Goal: Transaction & Acquisition: Purchase product/service

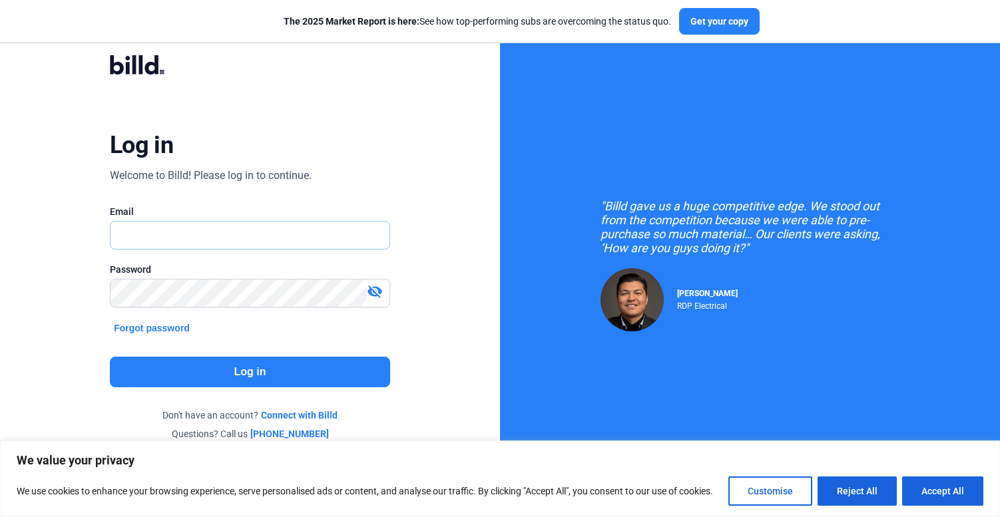
click at [148, 234] on input "text" at bounding box center [243, 235] width 264 height 27
type input "[EMAIL_ADDRESS][DOMAIN_NAME]"
click at [230, 376] on button "Log in" at bounding box center [250, 372] width 280 height 31
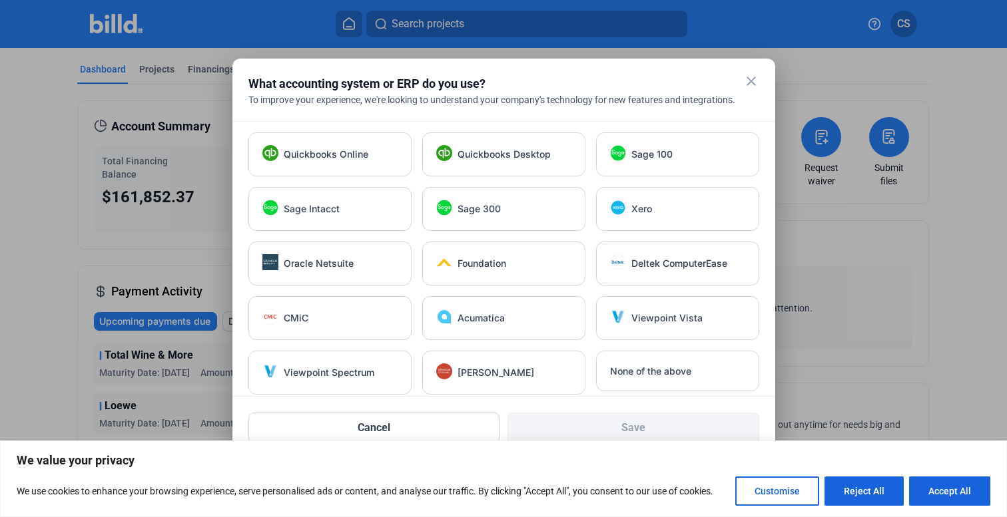
click at [756, 81] on mat-icon "close" at bounding box center [751, 81] width 16 height 16
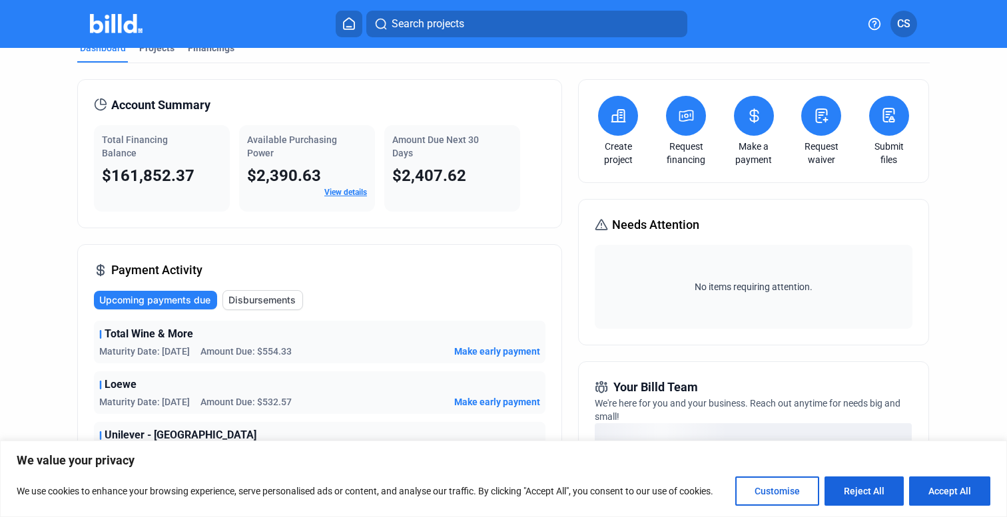
scroll to position [4, 0]
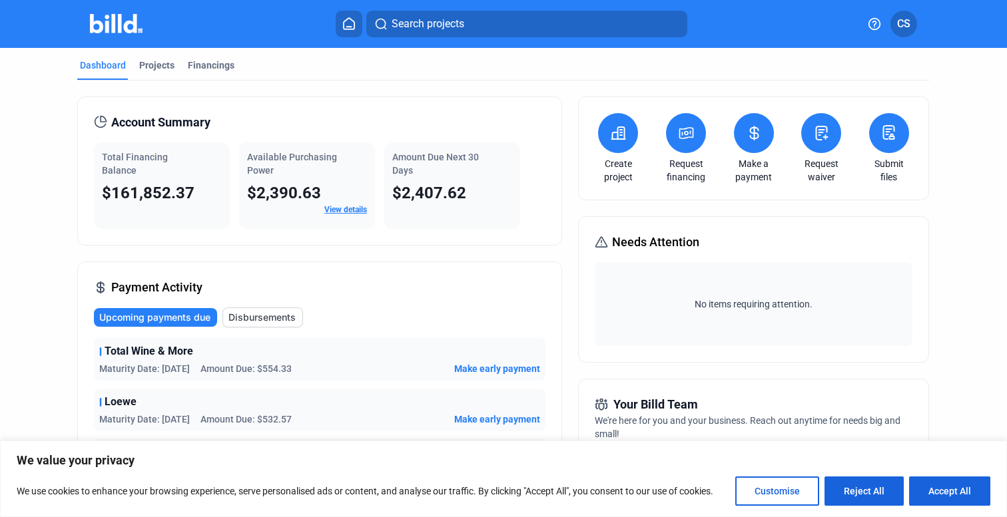
click at [752, 143] on button at bounding box center [754, 133] width 40 height 40
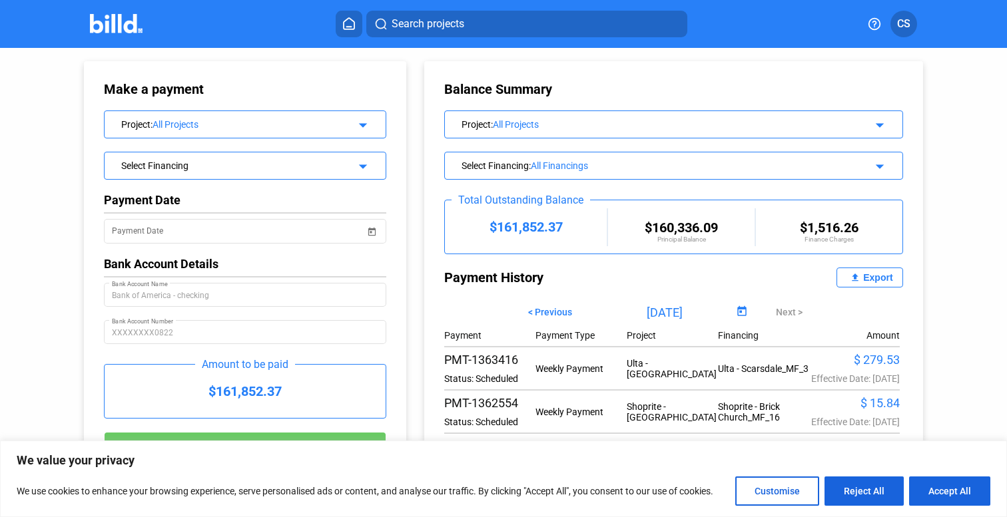
click at [170, 126] on div "All Projects" at bounding box center [248, 124] width 192 height 11
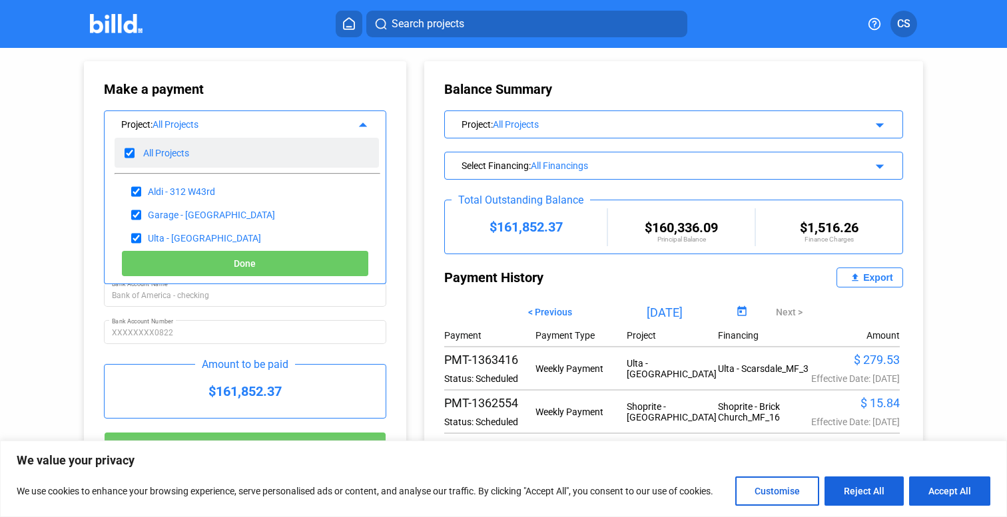
click at [131, 153] on input "checkbox" at bounding box center [130, 153] width 10 height 20
checkbox input "false"
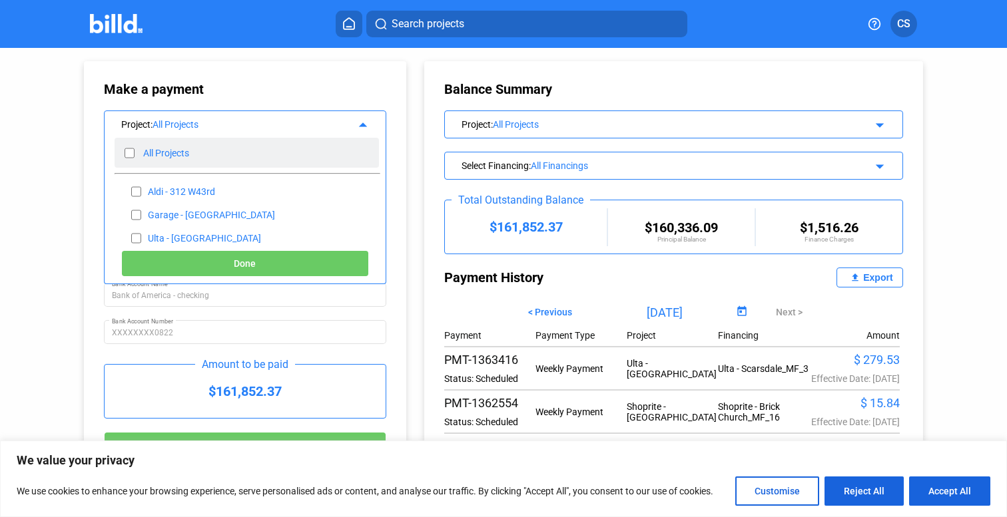
checkbox input "false"
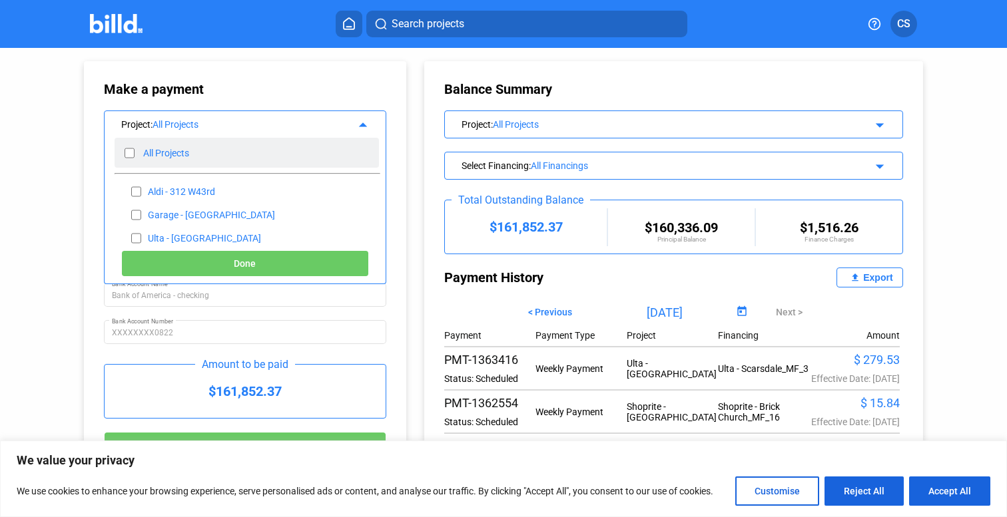
checkbox input "false"
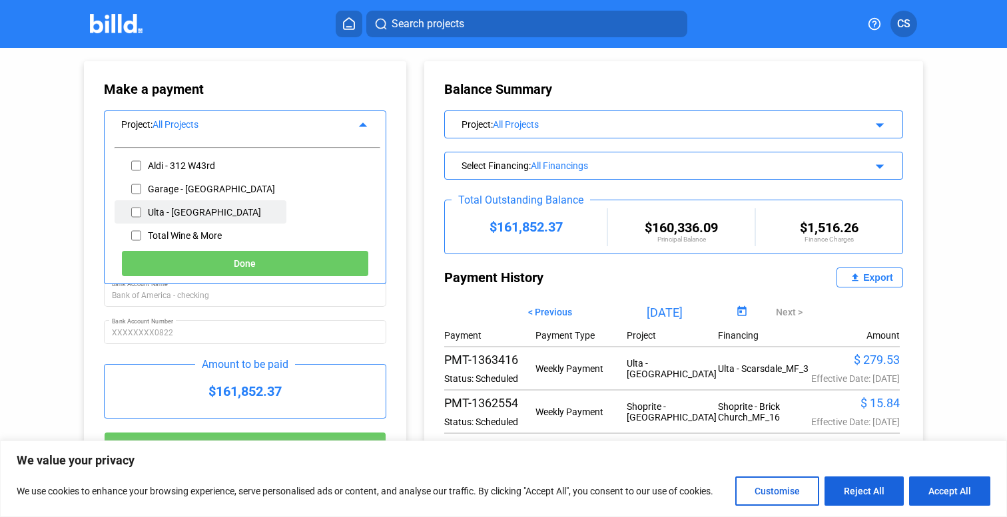
scroll to position [34, 0]
click at [136, 206] on input "checkbox" at bounding box center [136, 204] width 10 height 20
checkbox input "true"
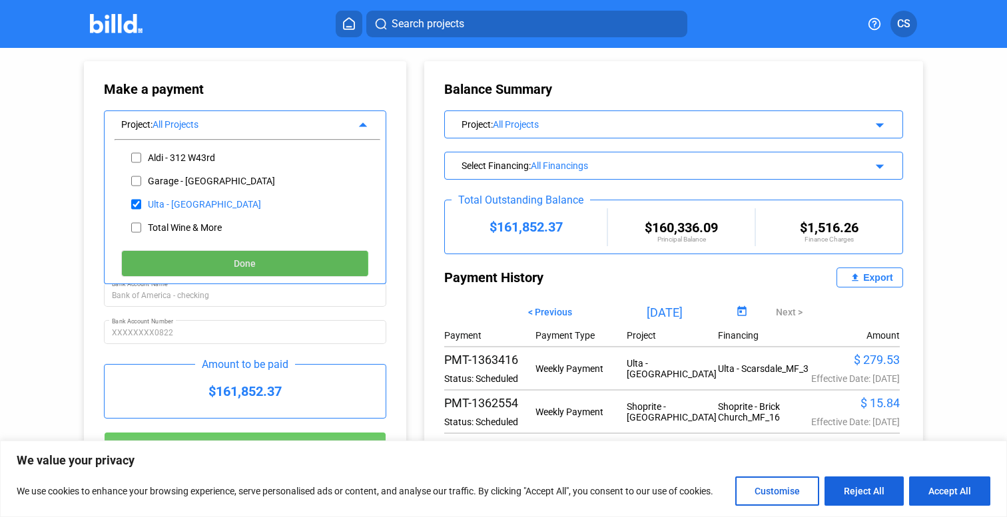
click at [218, 266] on button "Done" at bounding box center [245, 263] width 248 height 27
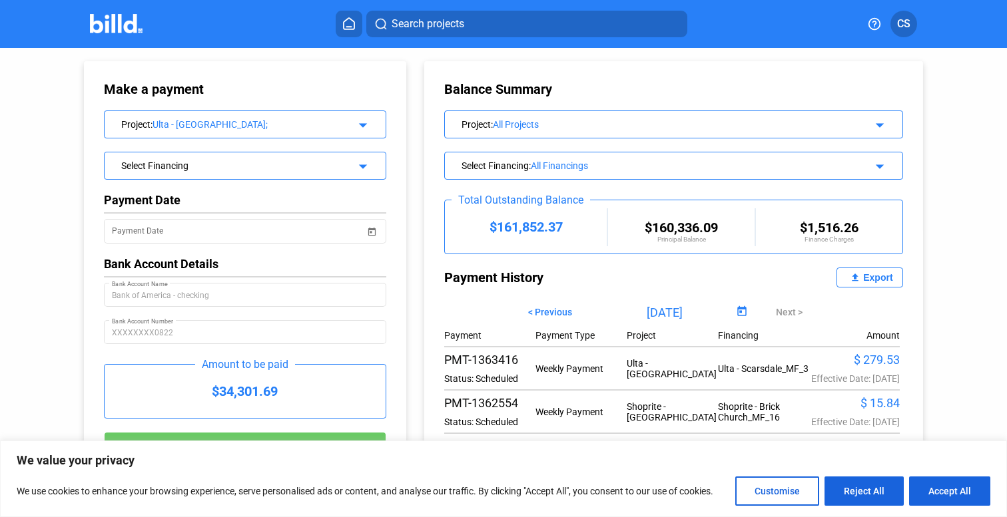
scroll to position [1, 0]
click at [162, 237] on input "Payment Date" at bounding box center [239, 231] width 254 height 16
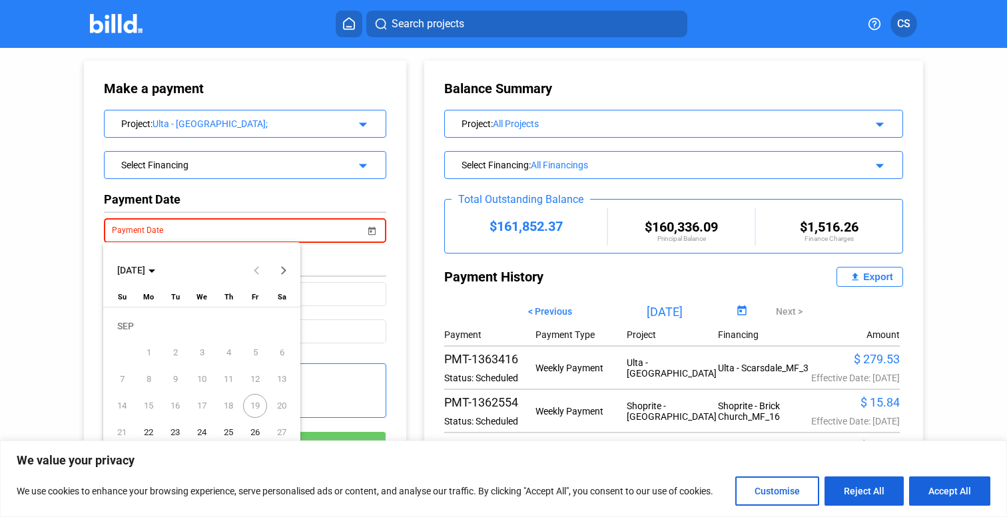
click at [148, 431] on span "22" at bounding box center [148, 433] width 24 height 24
type input "[DATE]"
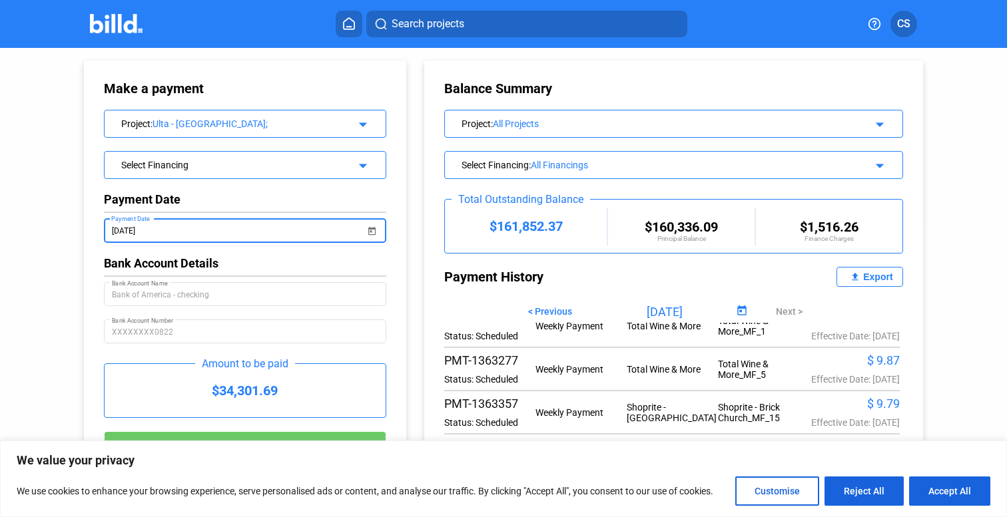
scroll to position [465, 0]
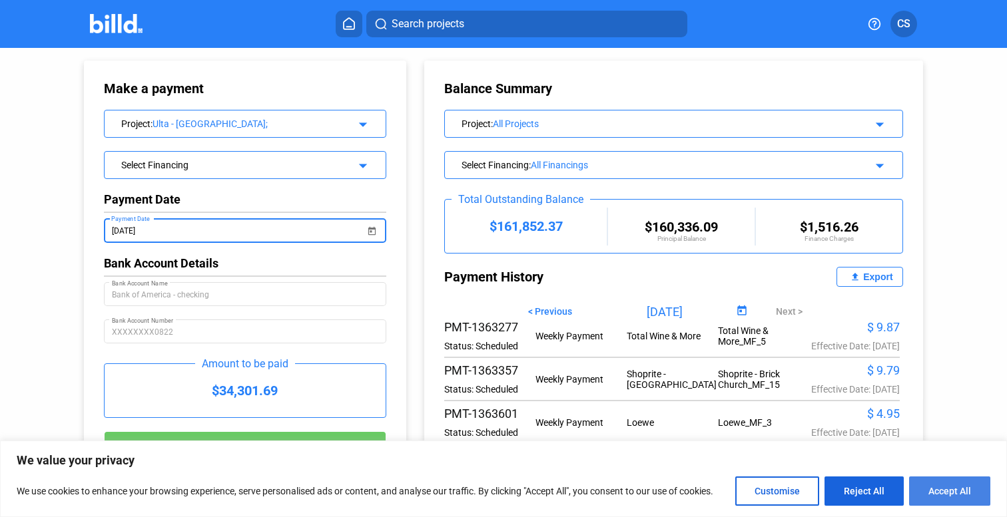
click at [939, 493] on button "Accept All" at bounding box center [949, 491] width 81 height 29
checkbox input "true"
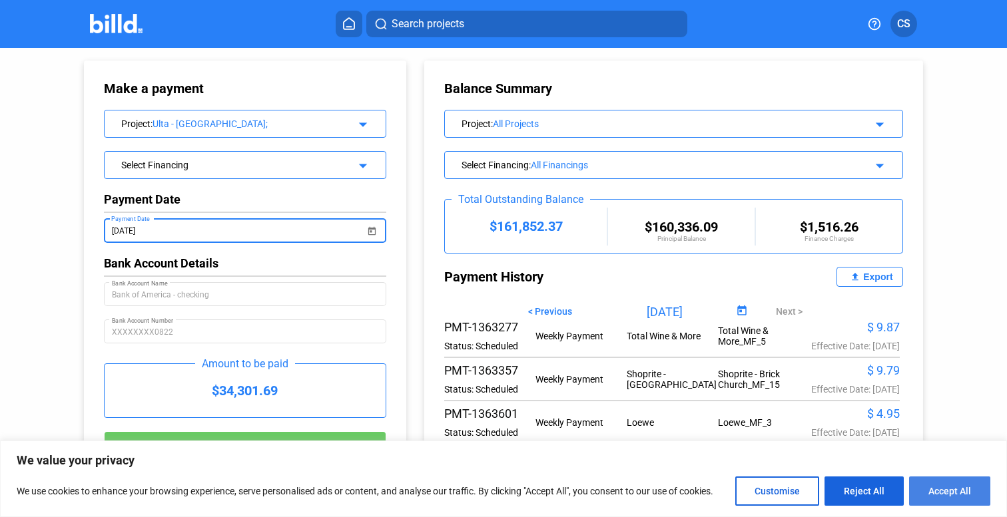
checkbox input "true"
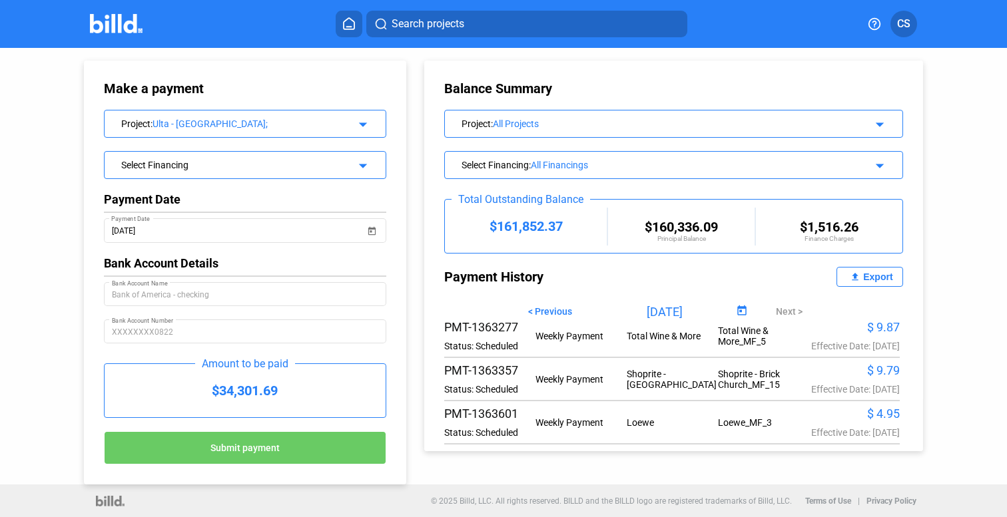
scroll to position [0, 0]
click at [206, 449] on button "Submit payment" at bounding box center [245, 447] width 282 height 33
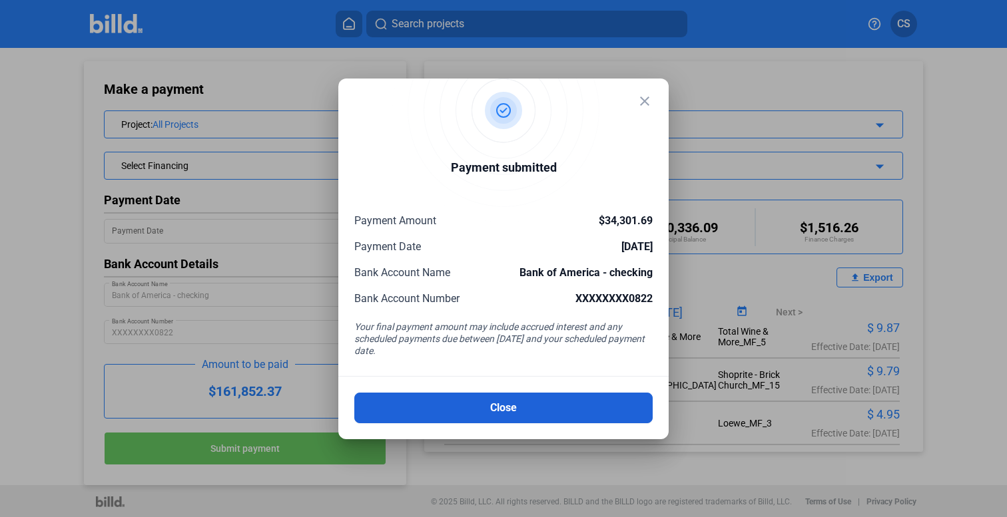
click at [492, 410] on button "Close" at bounding box center [503, 408] width 298 height 31
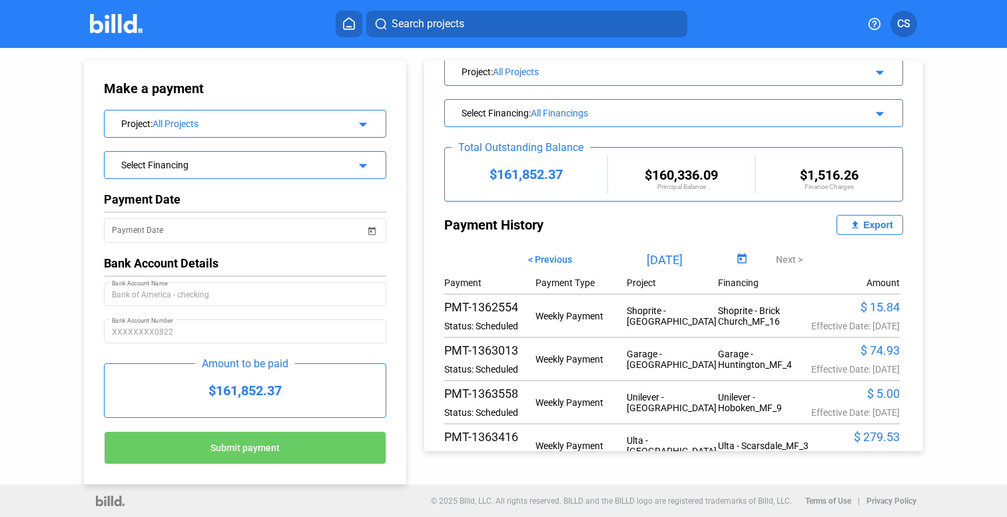
scroll to position [91, 0]
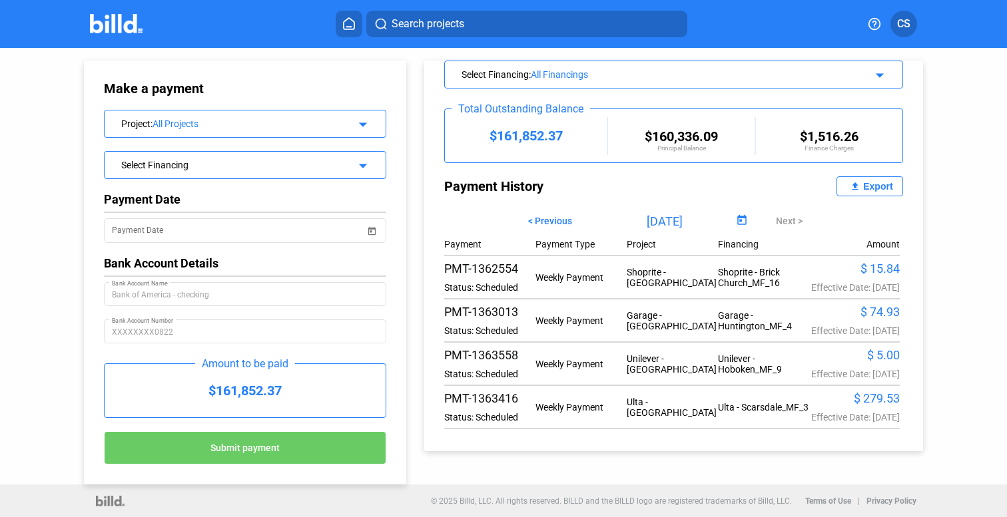
click at [109, 25] on img at bounding box center [116, 23] width 53 height 19
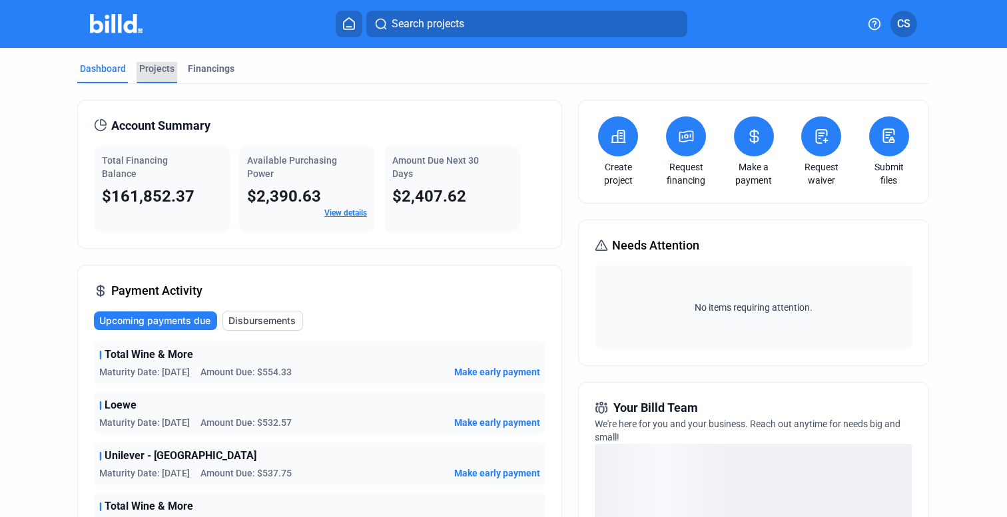
click at [152, 68] on div "Projects" at bounding box center [156, 68] width 35 height 13
